Goal: Task Accomplishment & Management: Complete application form

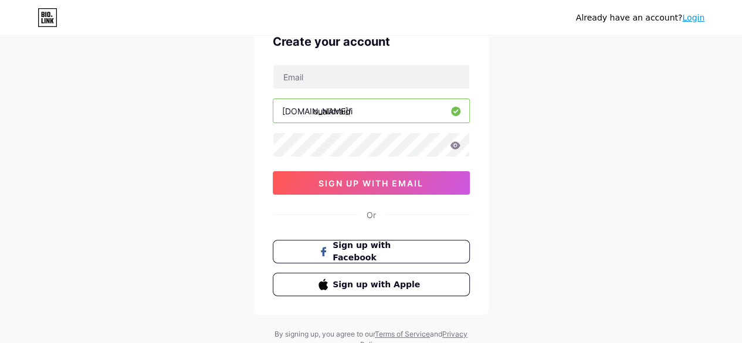
scroll to position [104, 0]
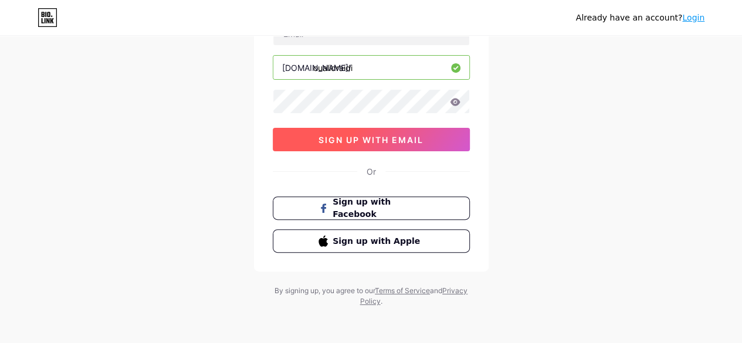
click at [431, 140] on button "sign up with email" at bounding box center [371, 139] width 197 height 23
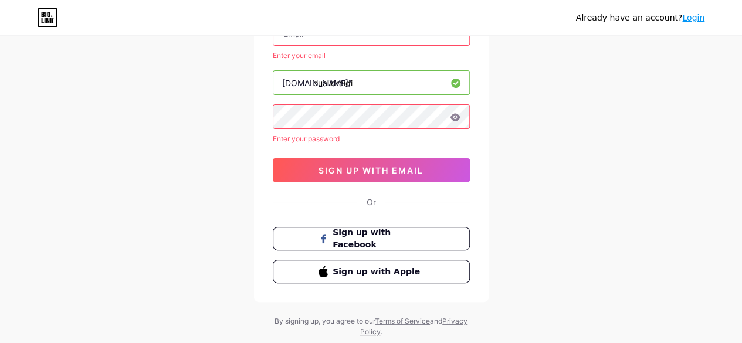
scroll to position [0, 0]
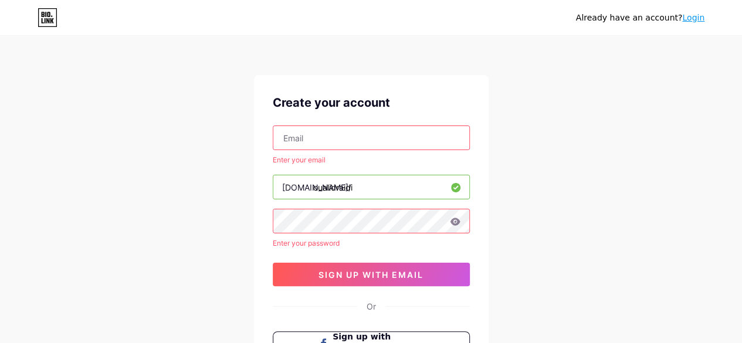
click at [693, 21] on link "Login" at bounding box center [694, 17] width 22 height 9
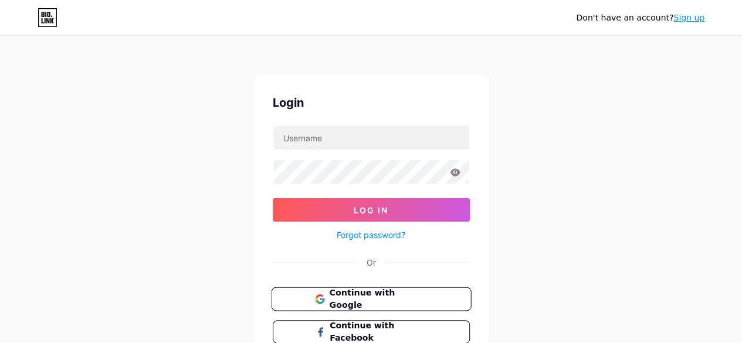
click at [347, 296] on span "Continue with Google" at bounding box center [378, 299] width 98 height 25
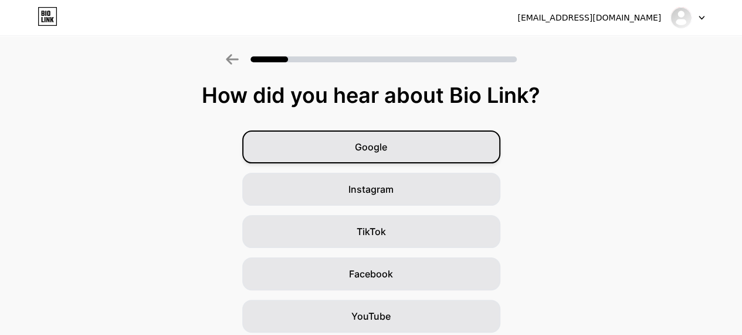
click at [387, 140] on span "Google" at bounding box center [371, 147] width 32 height 14
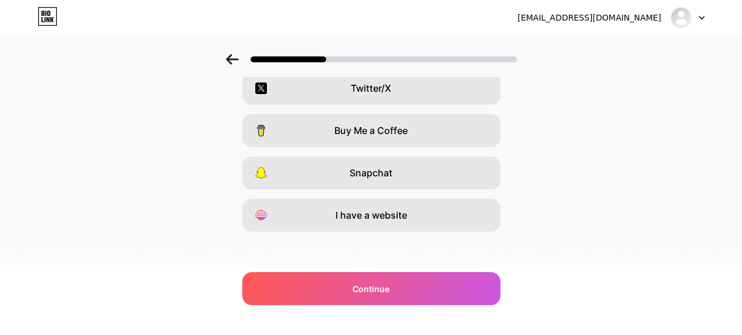
scroll to position [230, 0]
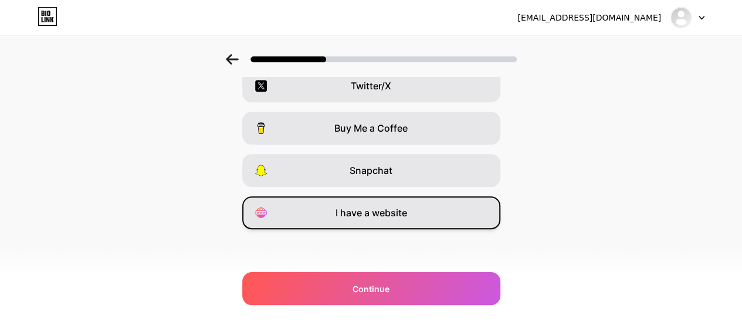
click at [368, 215] on span "I have a website" at bounding box center [372, 212] width 72 height 14
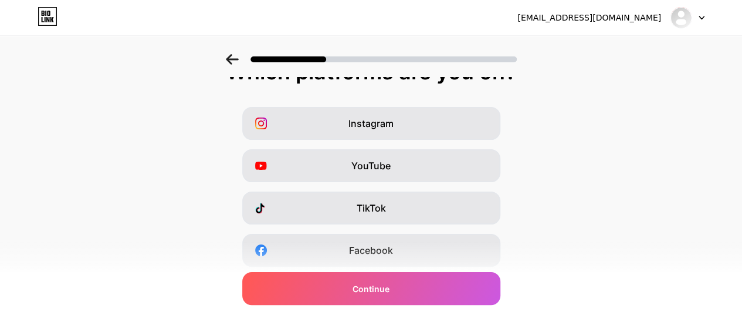
scroll to position [19, 0]
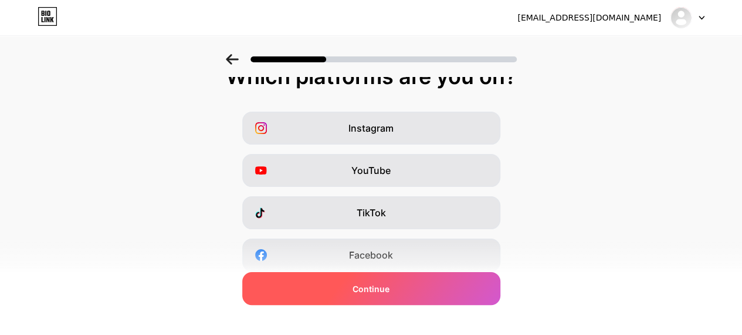
click at [385, 286] on span "Continue" at bounding box center [371, 288] width 37 height 12
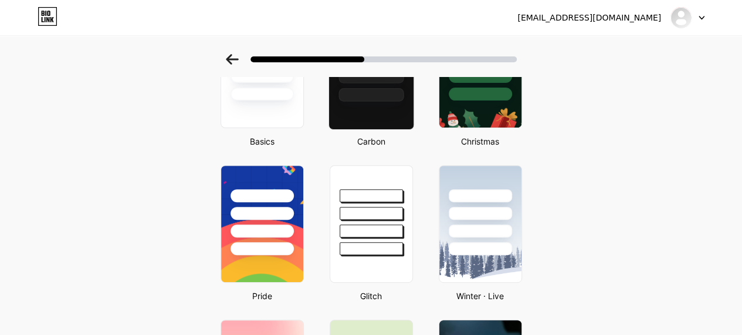
scroll to position [0, 0]
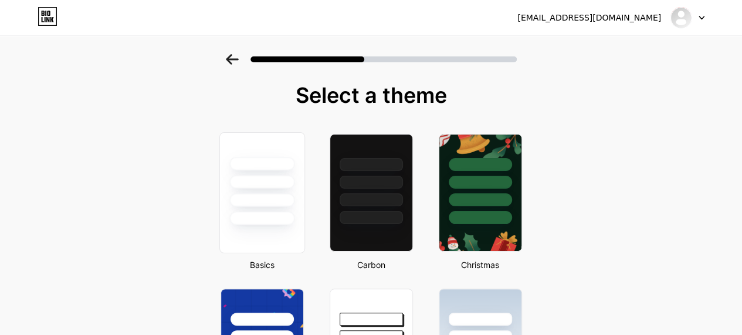
click at [277, 206] on div at bounding box center [261, 199] width 65 height 13
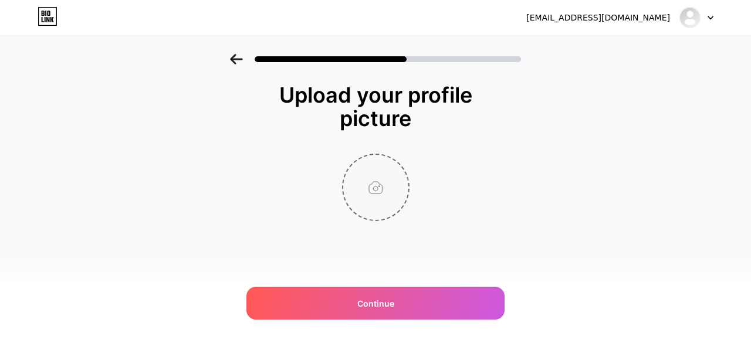
click at [390, 198] on input "file" at bounding box center [375, 187] width 65 height 65
type input "C:\fakepath\cropped-070.JPG"
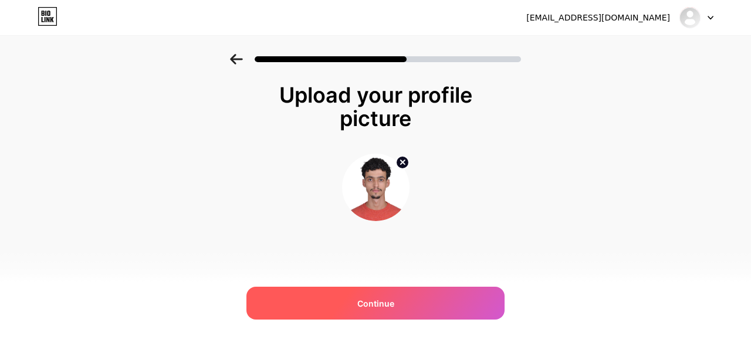
click at [387, 296] on div "Continue" at bounding box center [376, 303] width 258 height 33
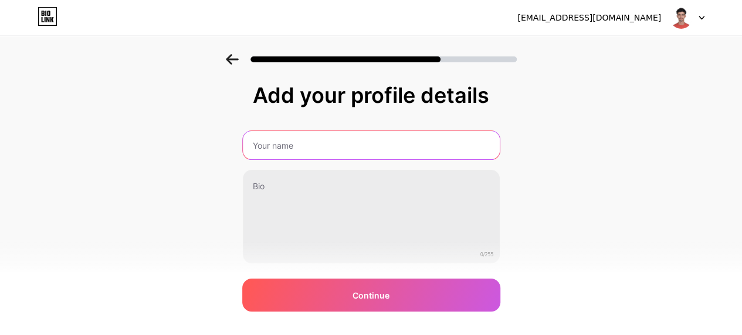
click at [350, 140] on input "text" at bounding box center [371, 145] width 257 height 28
type input "RAIDI Oualid"
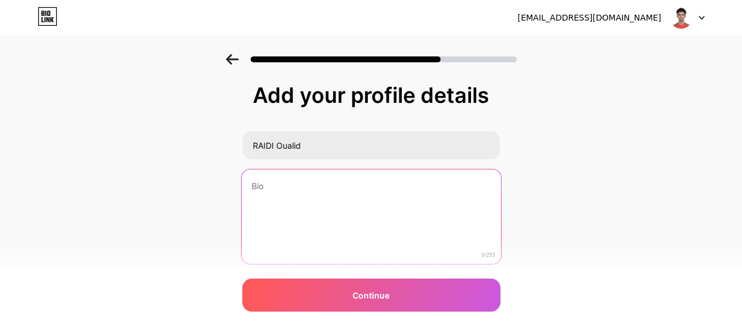
click at [272, 197] on textarea at bounding box center [370, 217] width 259 height 96
paste textarea "Étudiant en dernière année de Génie Logiciel, passionné par la technologie et l…"
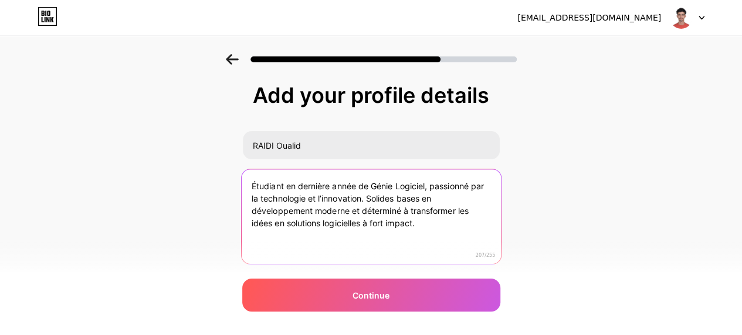
click at [289, 187] on textarea "Étudiant en dernière année de Génie Logiciel, passionné par la technologie et l…" at bounding box center [370, 217] width 259 height 96
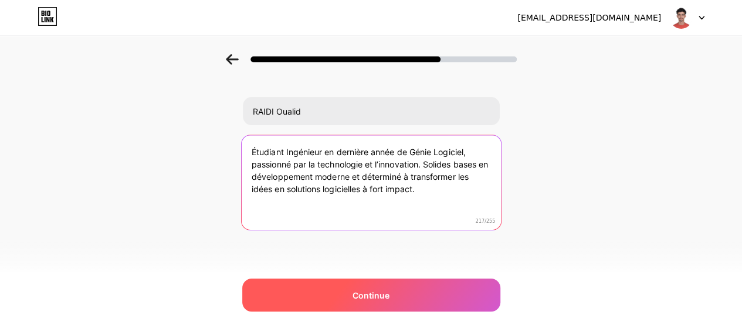
type textarea "Étudiant Ingénieur en dernière année de Génie Logiciel, passionné par la techno…"
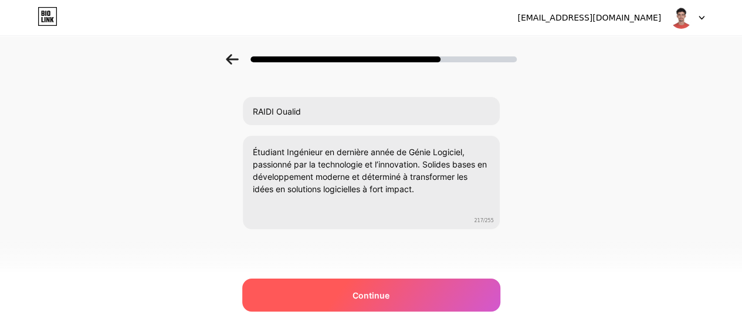
click at [387, 302] on div "Continue" at bounding box center [371, 294] width 258 height 33
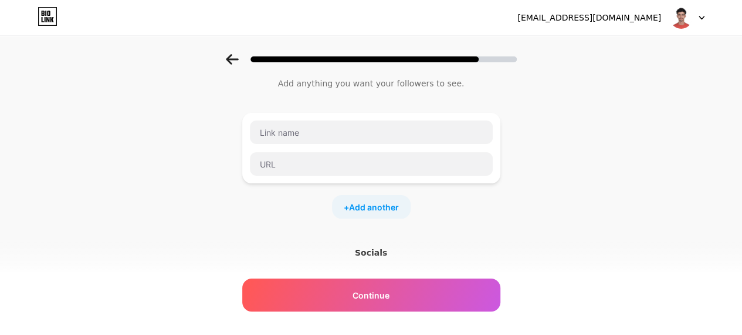
scroll to position [0, 0]
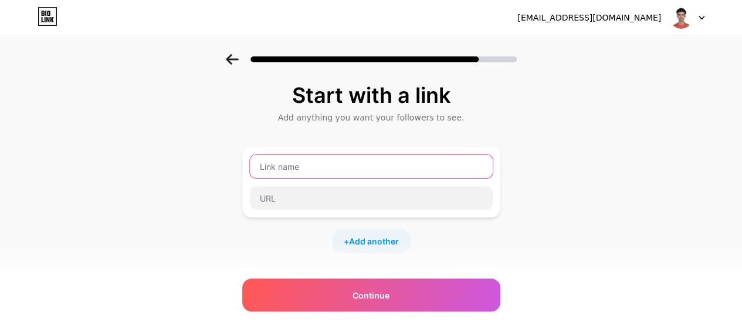
click at [319, 164] on input "text" at bounding box center [371, 165] width 243 height 23
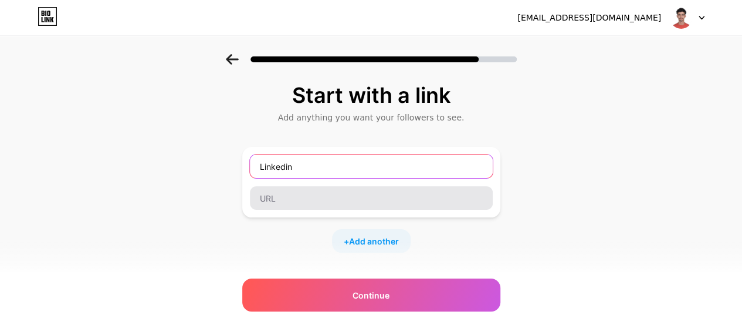
type input "Linkedin"
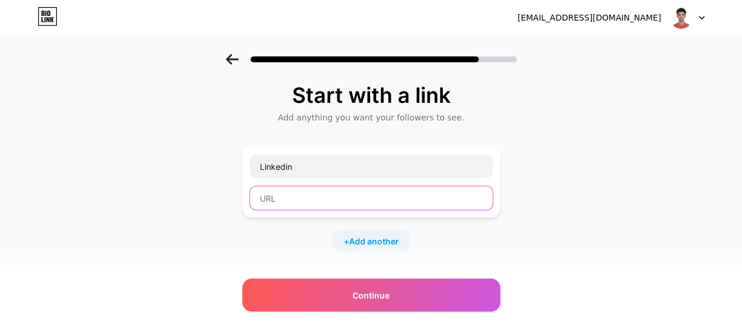
click at [312, 204] on input "text" at bounding box center [371, 197] width 243 height 23
paste input "https://www.linkedin.com/in/oualid-raidi/"
type input "https://www.linkedin.com/in/oualid-raidi/"
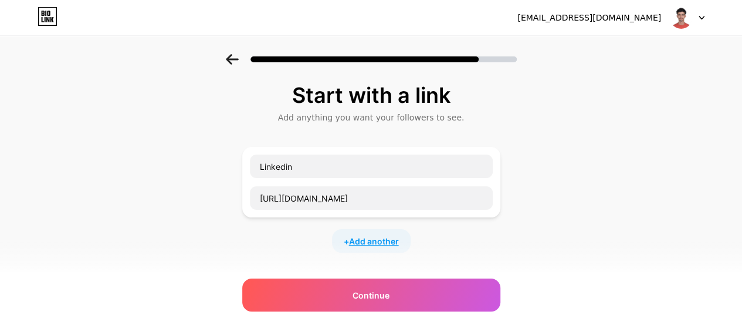
click at [389, 237] on span "Add another" at bounding box center [374, 241] width 50 height 12
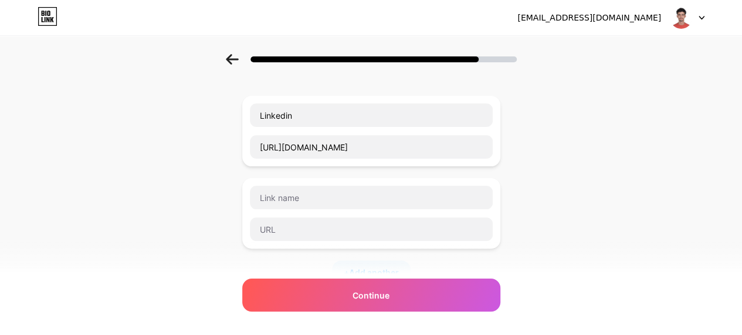
scroll to position [54, 0]
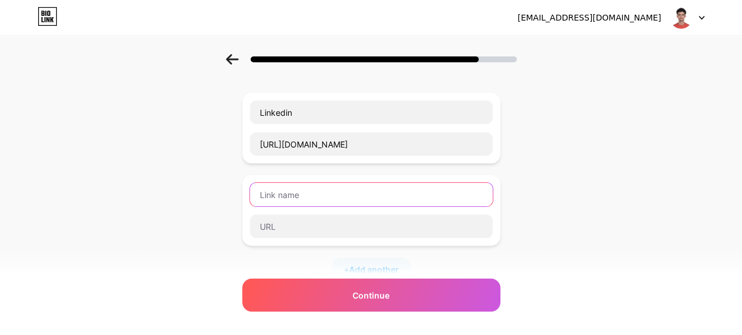
click at [386, 192] on input "text" at bounding box center [371, 194] width 243 height 23
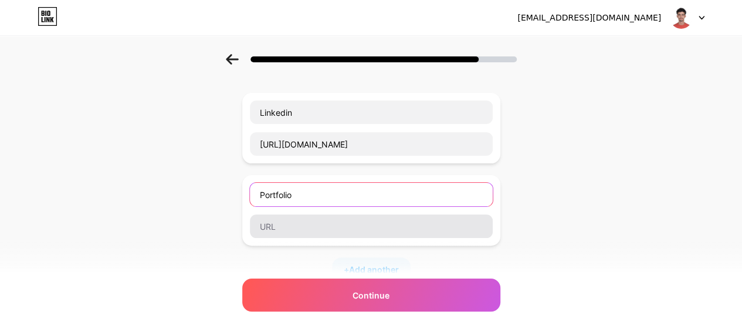
type input "Portfolio"
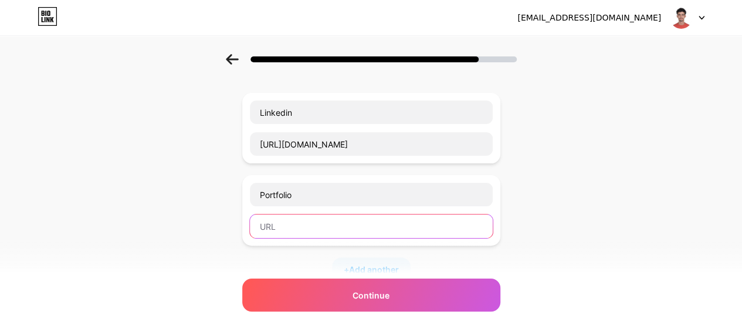
click at [312, 221] on input "text" at bounding box center [371, 225] width 243 height 23
paste input "https://raidioualid.vercel.app/"
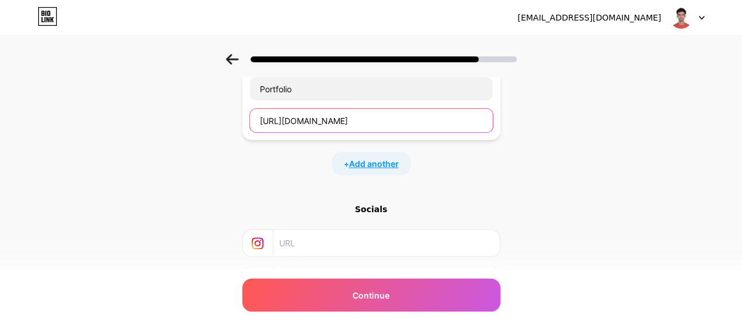
type input "https://raidioualid.vercel.app/"
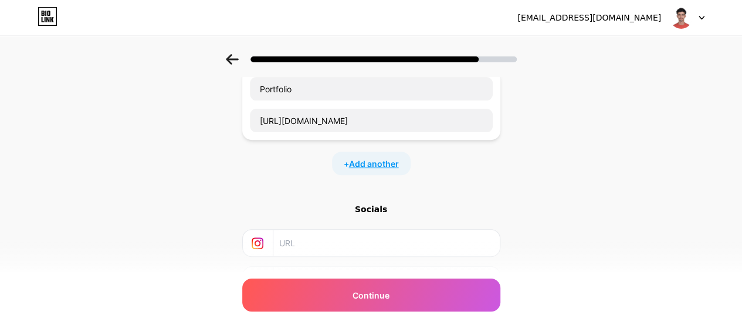
click at [378, 160] on span "Add another" at bounding box center [374, 163] width 50 height 12
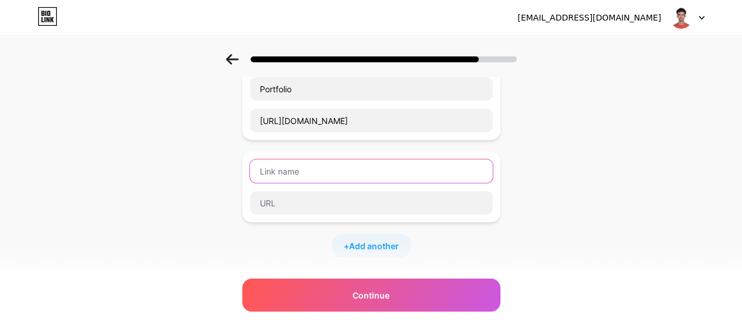
click at [345, 168] on input "text" at bounding box center [371, 170] width 243 height 23
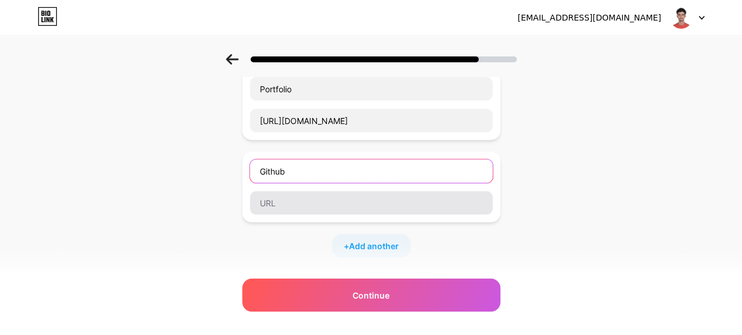
type input "Github"
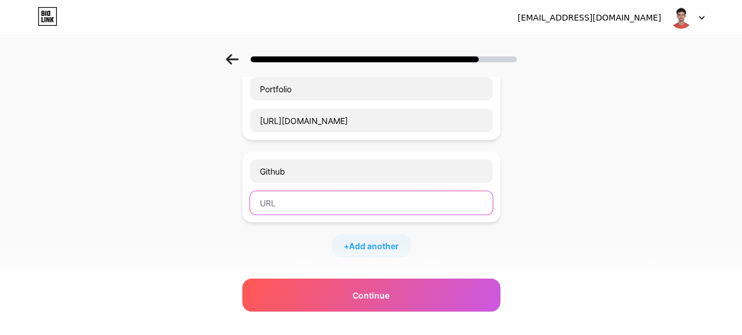
click at [320, 194] on input "text" at bounding box center [371, 202] width 243 height 23
paste input "https://github.com/OualidRD"
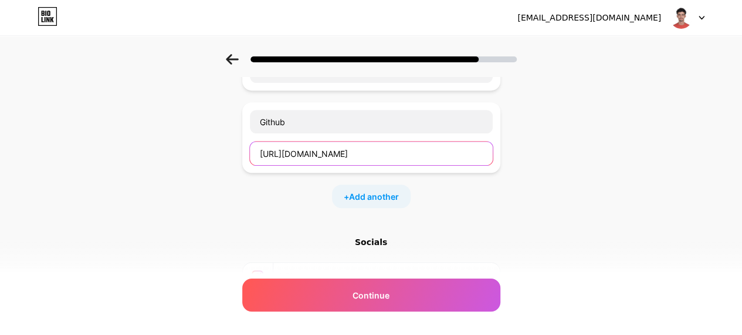
scroll to position [225, 0]
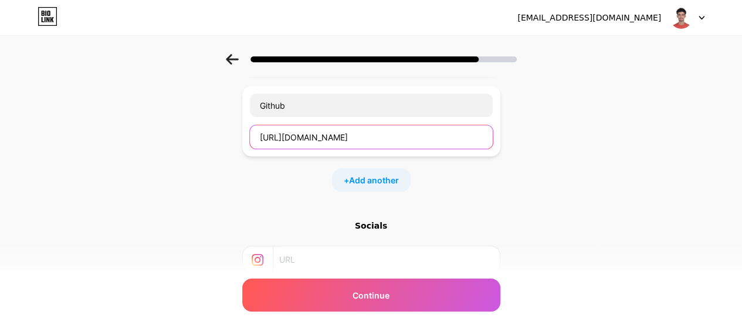
type input "https://github.com/OualidRD"
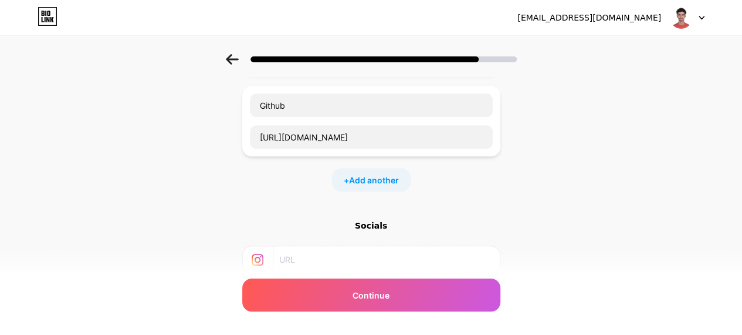
click at [444, 205] on div "Start with a link Add anything you want your followers to see. Linkedin https:/…" at bounding box center [371, 102] width 258 height 489
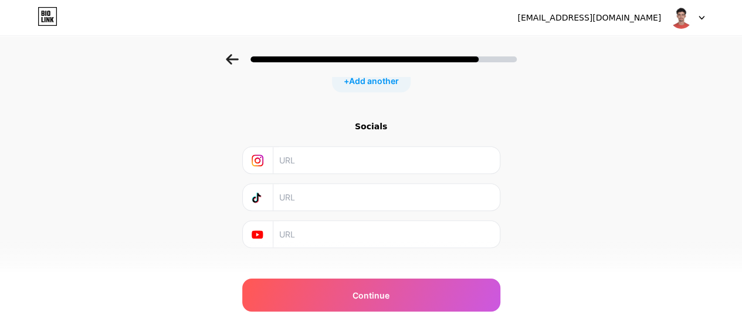
scroll to position [340, 0]
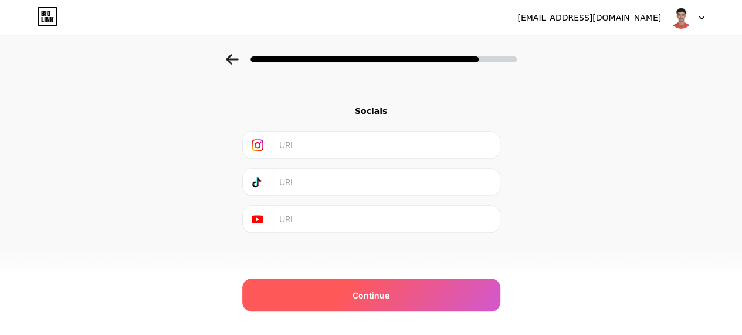
click at [384, 299] on span "Continue" at bounding box center [371, 295] width 37 height 12
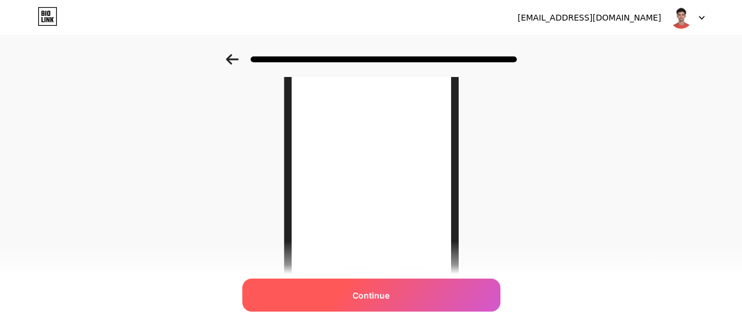
scroll to position [255, 0]
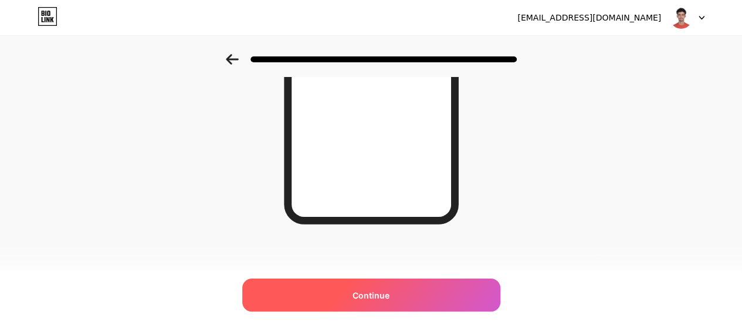
click at [409, 286] on div "Continue" at bounding box center [371, 294] width 258 height 33
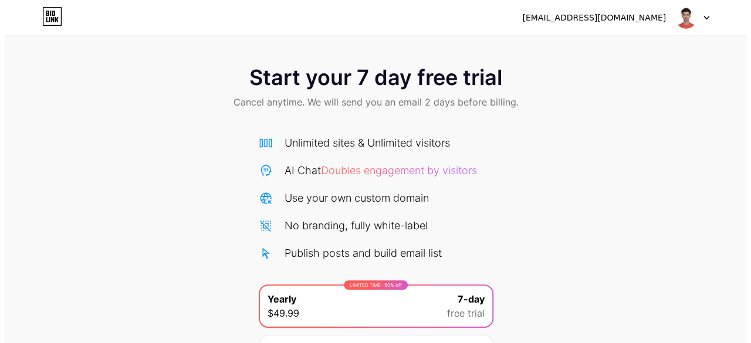
scroll to position [128, 0]
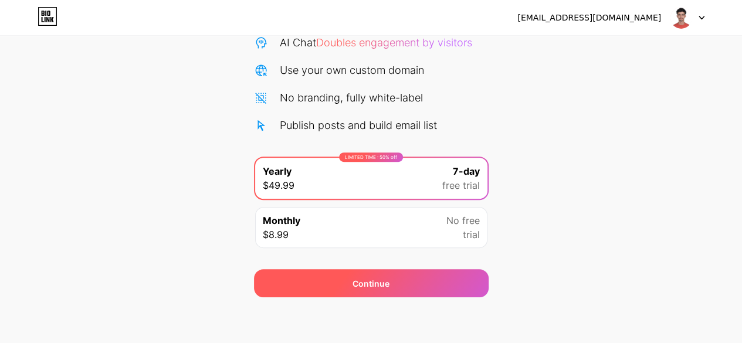
click at [347, 281] on div "Continue" at bounding box center [371, 283] width 235 height 28
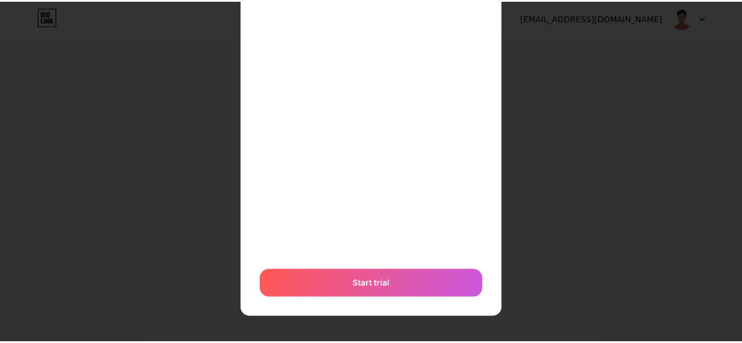
scroll to position [0, 0]
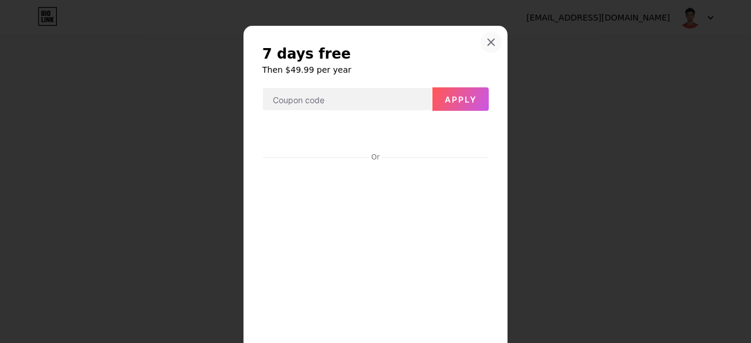
click at [487, 40] on icon at bounding box center [491, 42] width 9 height 9
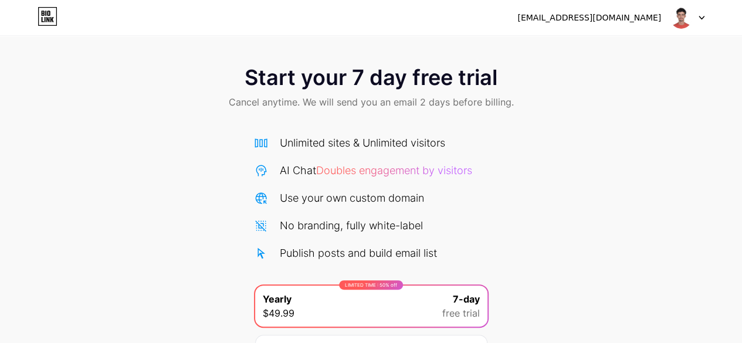
click at [705, 22] on div "oualidraidi0@gmail.com Logout" at bounding box center [371, 17] width 742 height 21
click at [702, 22] on div at bounding box center [688, 17] width 34 height 21
click at [54, 23] on icon at bounding box center [48, 16] width 20 height 19
click at [597, 158] on div "Start your 7 day free trial Cancel anytime. We will send you an email 2 days be…" at bounding box center [371, 240] width 742 height 372
